Goal: Task Accomplishment & Management: Manage account settings

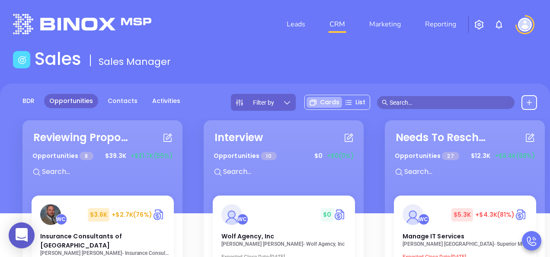
click at [523, 21] on img at bounding box center [525, 25] width 14 height 14
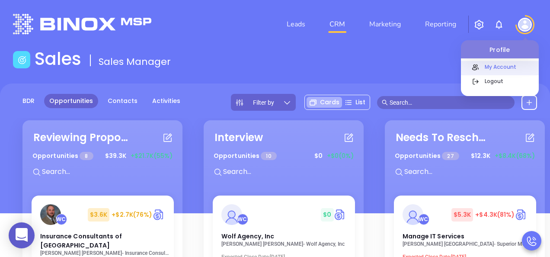
click at [505, 73] on div "My Account" at bounding box center [509, 70] width 58 height 16
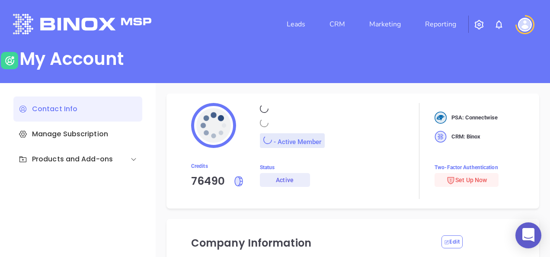
type input "Motiva Networks"
type input "[PHONE_NUMBER]"
type input "[STREET_ADDRESS]"
type input "[GEOGRAPHIC_DATA]"
type input "[US_STATE]"
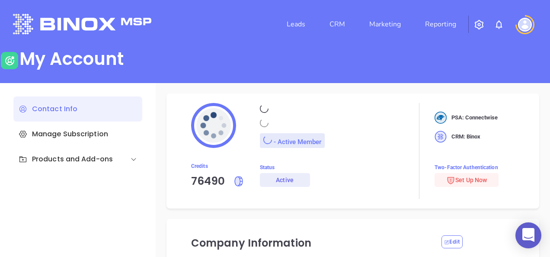
type input "11530"
type input "[GEOGRAPHIC_DATA]"
type input "[URL][DOMAIN_NAME]"
type input "#007aff"
type input "[PERSON_NAME]"
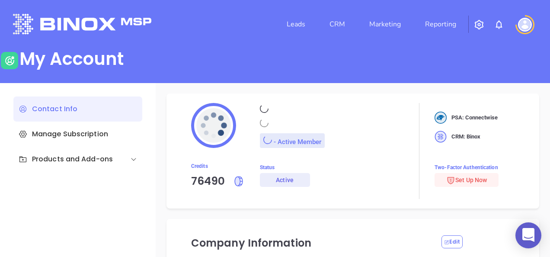
type input "[PERSON_NAME]"
type input "[PERSON_NAME][EMAIL_ADDRESS][DOMAIN_NAME]"
type input "Motiva Networks"
type input "Marketing"
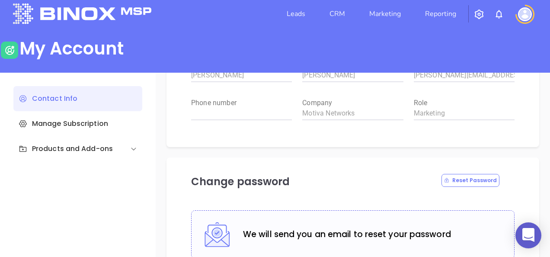
scroll to position [42, 0]
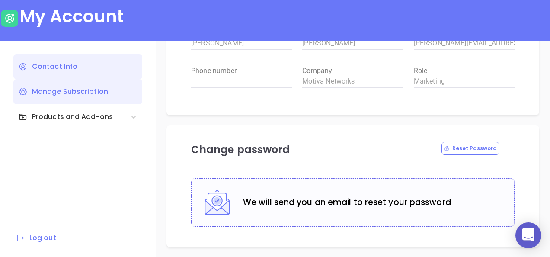
click at [93, 94] on div "Manage Subscription" at bounding box center [77, 91] width 129 height 25
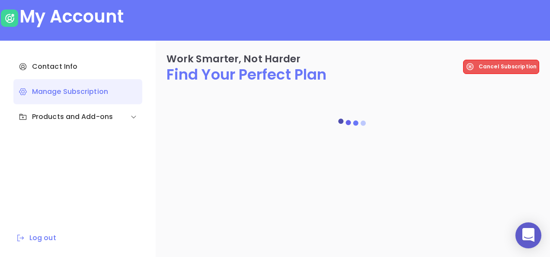
scroll to position [0, 0]
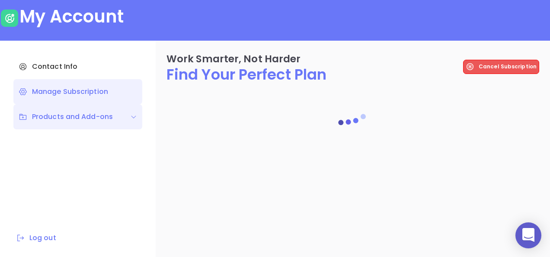
click at [98, 114] on div "Products and Add-ons" at bounding box center [66, 117] width 94 height 10
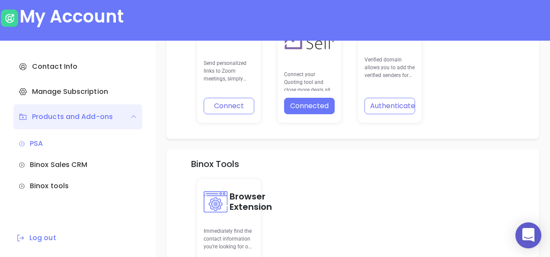
scroll to position [413, 0]
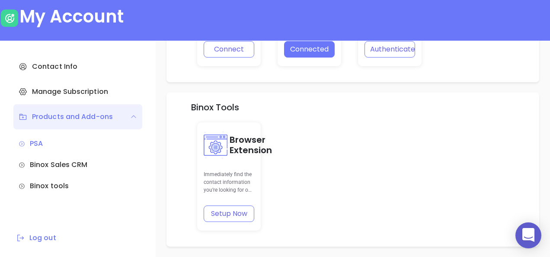
click at [47, 187] on div "Binox tools" at bounding box center [78, 186] width 118 height 10
click at [44, 141] on div "PSA" at bounding box center [78, 143] width 118 height 10
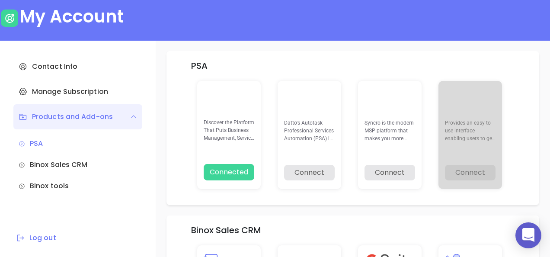
scroll to position [0, 0]
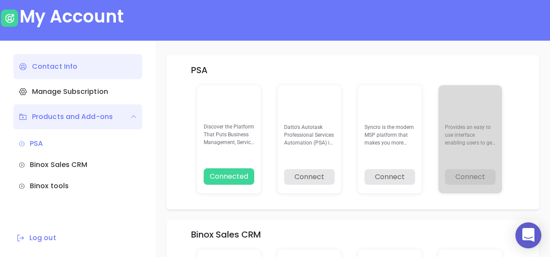
click at [68, 69] on div "Contact Info" at bounding box center [77, 66] width 129 height 25
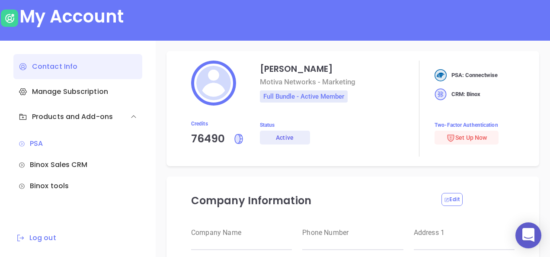
type input "Motiva Networks"
type input "[PHONE_NUMBER]"
type input "[STREET_ADDRESS]"
type input "[GEOGRAPHIC_DATA]"
type input "[US_STATE]"
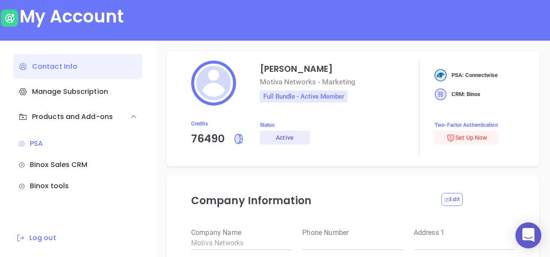
type input "11530"
type input "[GEOGRAPHIC_DATA]"
type input "[URL][DOMAIN_NAME]"
type input "#007aff"
click at [474, 140] on span "Set Up Now" at bounding box center [466, 137] width 41 height 7
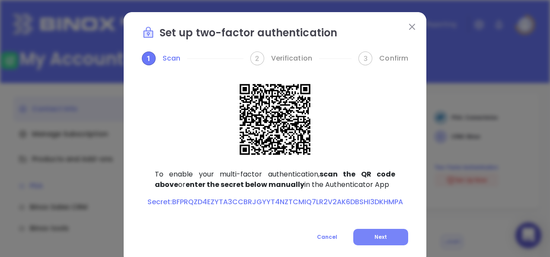
click at [387, 236] on button "Next" at bounding box center [380, 237] width 55 height 16
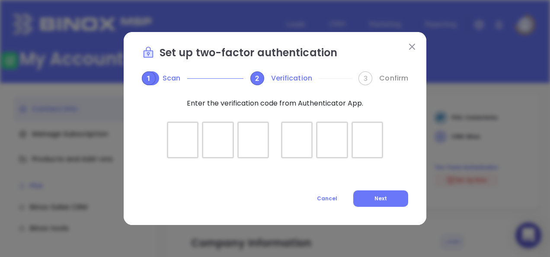
click at [182, 139] on div at bounding box center [275, 133] width 216 height 22
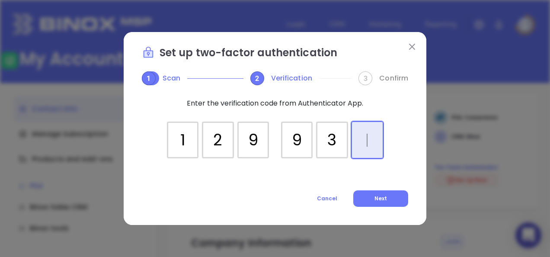
type input "129932"
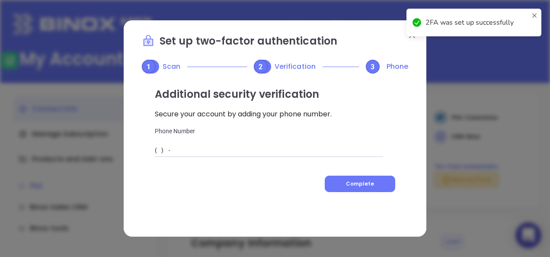
click at [248, 155] on input "( ) -" at bounding box center [269, 150] width 228 height 13
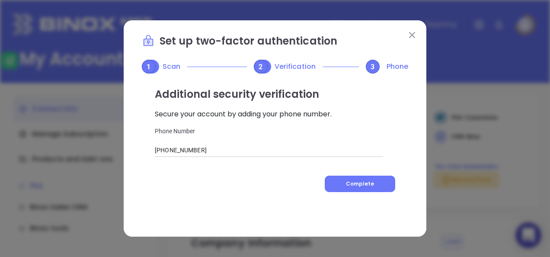
drag, startPoint x: 213, startPoint y: 161, endPoint x: 198, endPoint y: 154, distance: 16.5
click at [196, 156] on div "Additional security verification Secure your account by adding your phone numbe…" at bounding box center [275, 146] width 266 height 145
drag, startPoint x: 208, startPoint y: 151, endPoint x: 115, endPoint y: 163, distance: 92.8
click at [115, 163] on div "Set up two-factor authentication 1 Scan 2 Verification 3 Phone Additional secur…" at bounding box center [275, 128] width 550 height 257
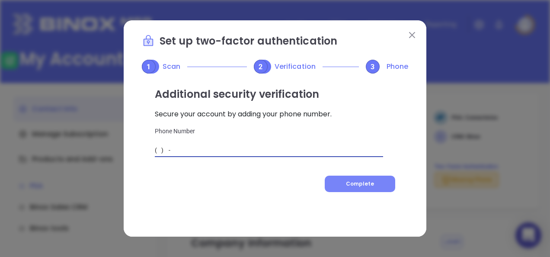
type input "( ) -"
click at [374, 179] on button "Complete" at bounding box center [360, 184] width 70 height 16
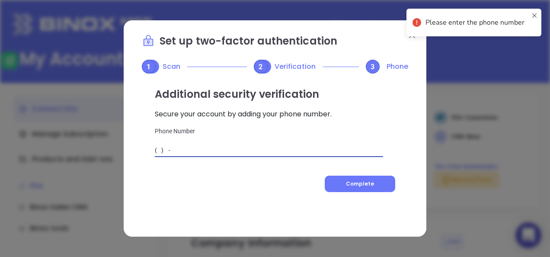
click at [215, 147] on input "( ) -" at bounding box center [269, 150] width 228 height 13
type input "(797) 368-88"
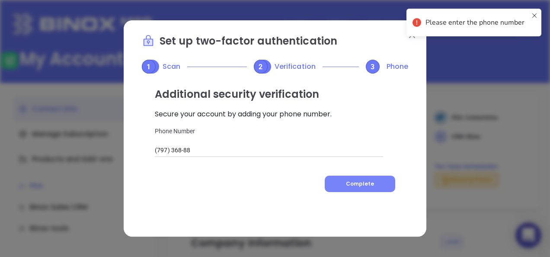
click at [360, 182] on span "Complete" at bounding box center [360, 183] width 28 height 7
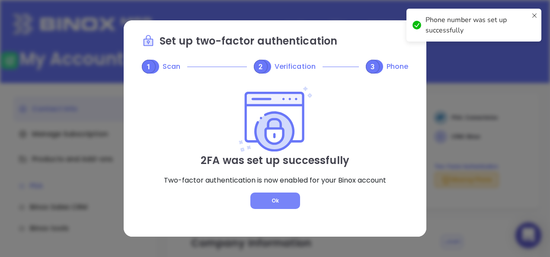
click at [280, 201] on button "Ok" at bounding box center [275, 200] width 50 height 16
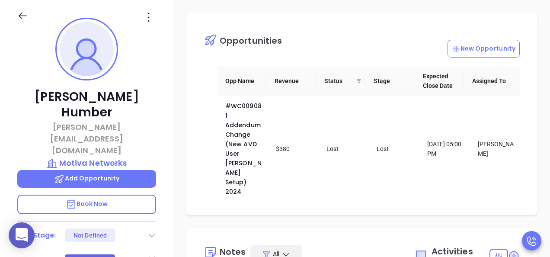
drag, startPoint x: 355, startPoint y: 23, endPoint x: 273, endPoint y: 16, distance: 82.9
click at [273, 16] on div "Opportunities New Opportunity Opp Name Revenue Status Stage Expected Close Date…" at bounding box center [361, 114] width 351 height 202
